Goal: Check status

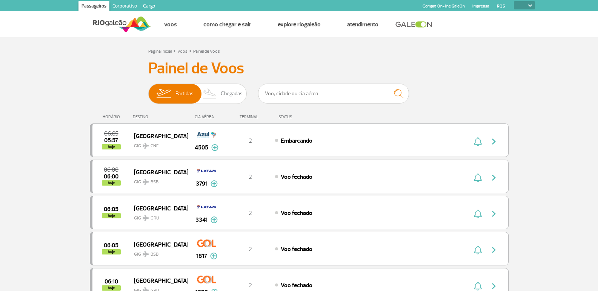
select select
click at [223, 94] on span "Chegadas" at bounding box center [232, 94] width 22 height 20
click at [148, 90] on input "Partidas Chegadas" at bounding box center [148, 90] width 0 height 0
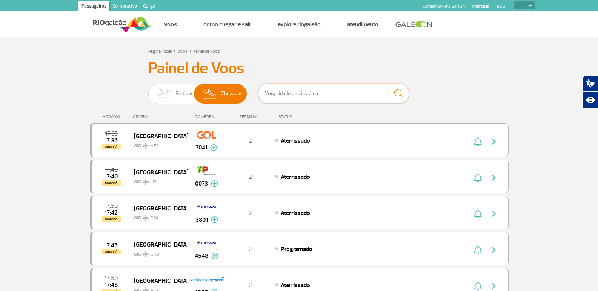
click at [316, 89] on input "text" at bounding box center [333, 94] width 151 height 20
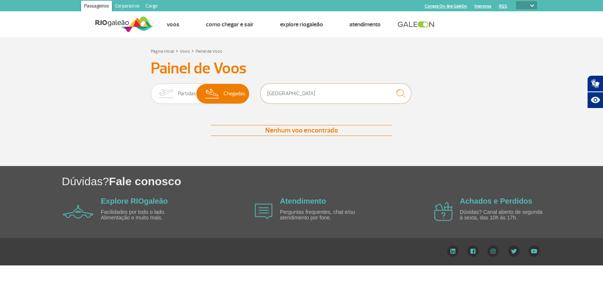
click at [313, 97] on input "[GEOGRAPHIC_DATA]" at bounding box center [335, 94] width 151 height 20
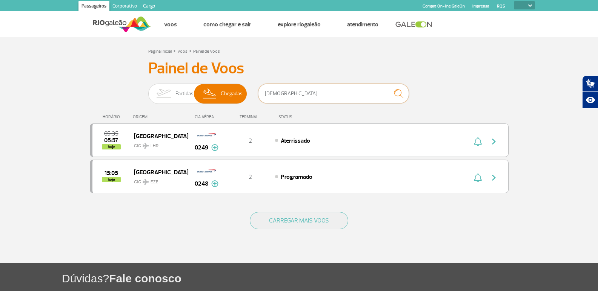
click at [283, 89] on input "[DEMOGRAPHIC_DATA]" at bounding box center [333, 94] width 151 height 20
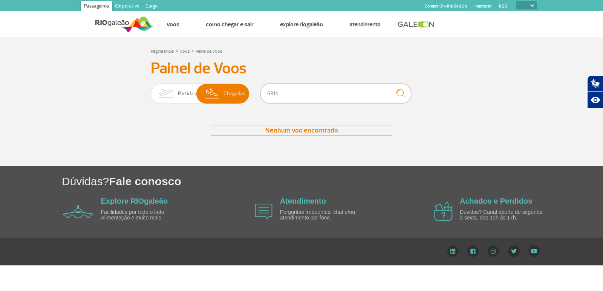
click at [280, 97] on input "6314" at bounding box center [335, 94] width 151 height 20
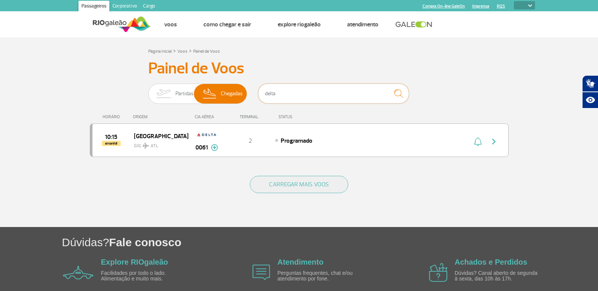
click at [285, 95] on input "delta" at bounding box center [333, 94] width 151 height 20
type input "774"
click at [277, 92] on input "774" at bounding box center [333, 94] width 151 height 20
